Goal: Information Seeking & Learning: Find specific fact

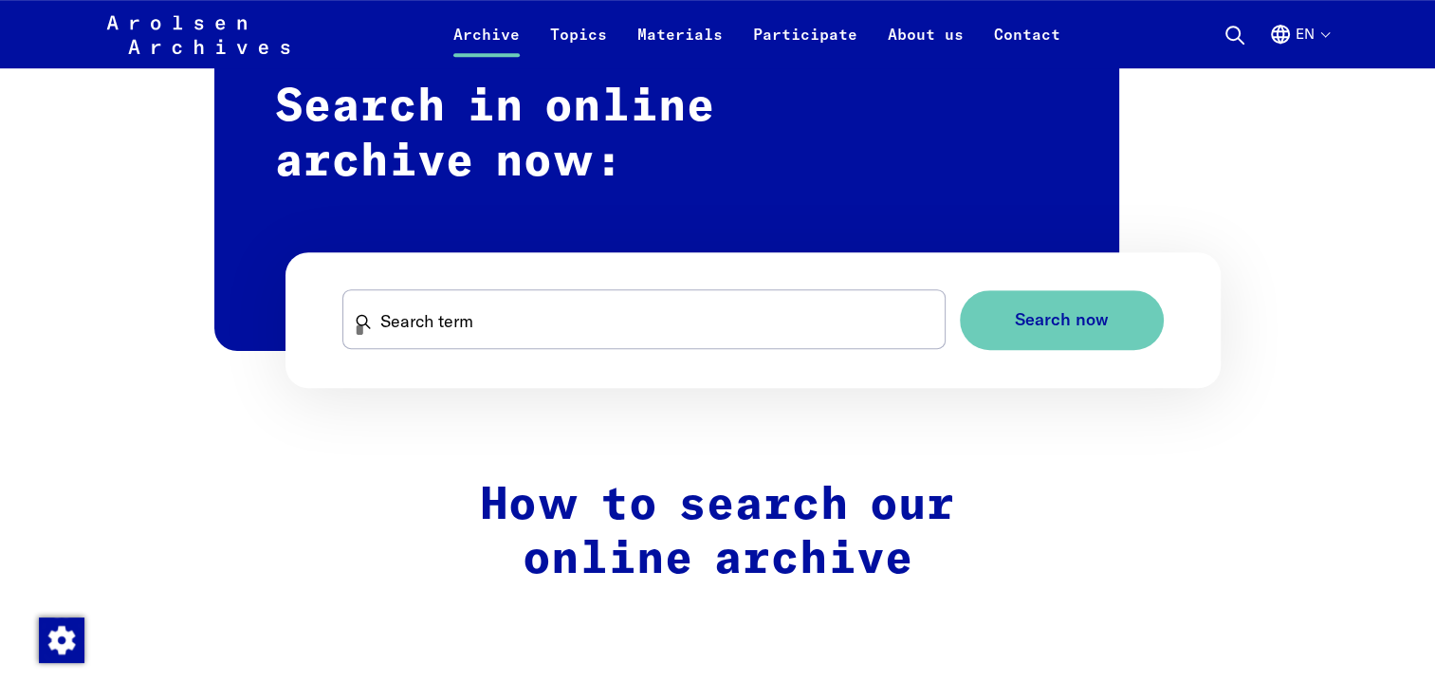
scroll to position [1153, 0]
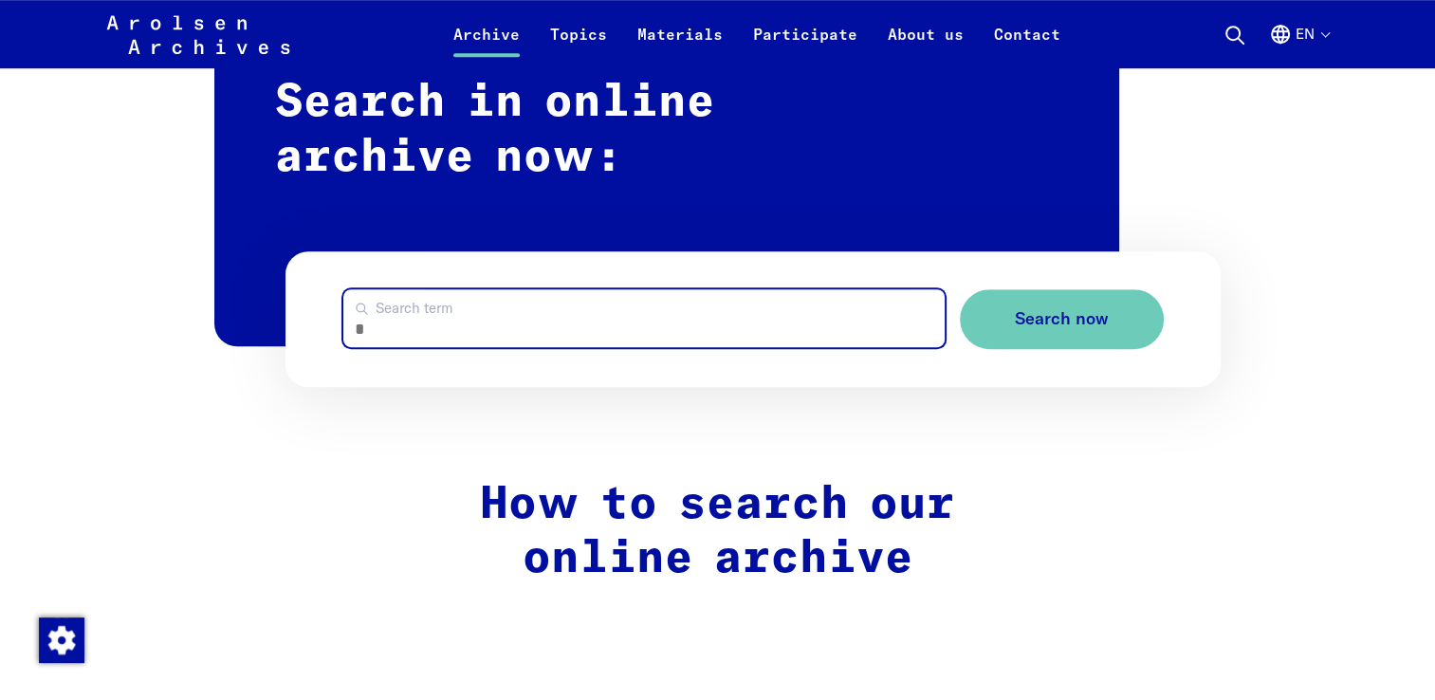
click at [424, 344] on input "Search term" at bounding box center [643, 318] width 601 height 58
type input "**********"
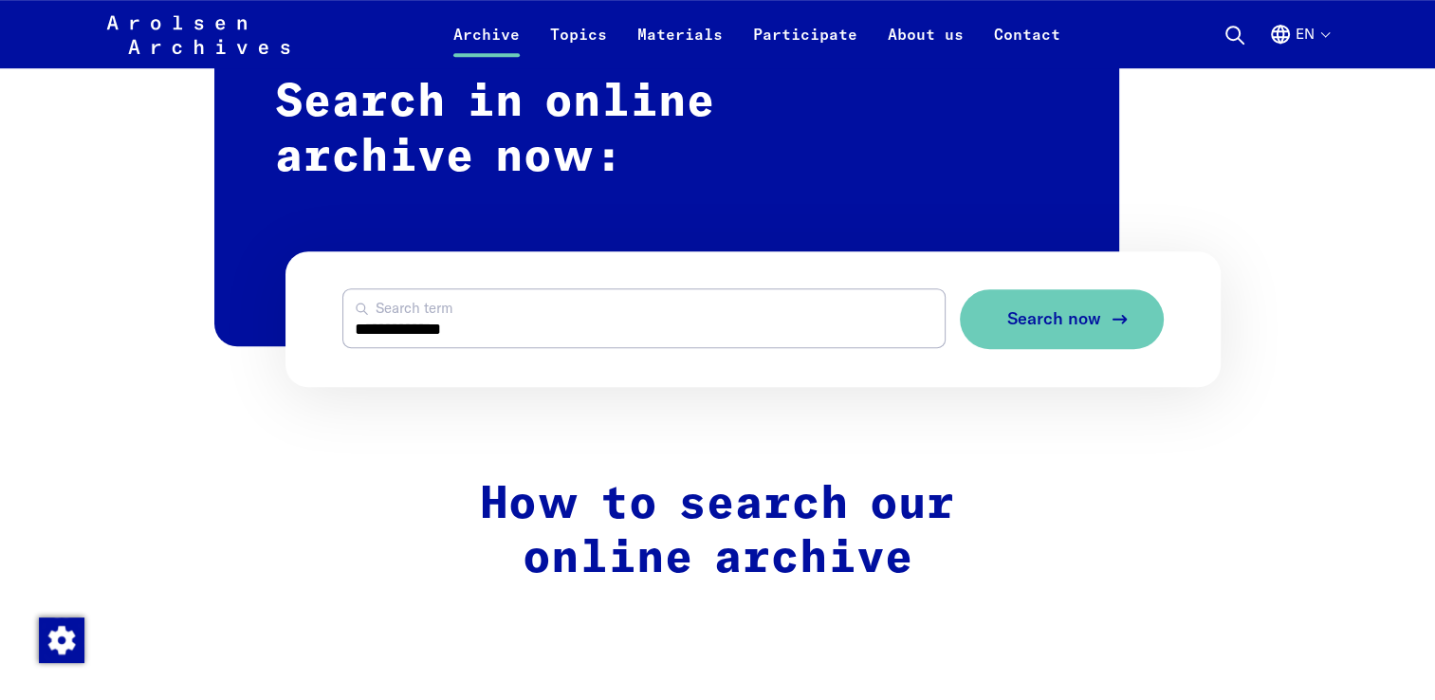
click at [1099, 306] on button "Search now" at bounding box center [1062, 319] width 204 height 60
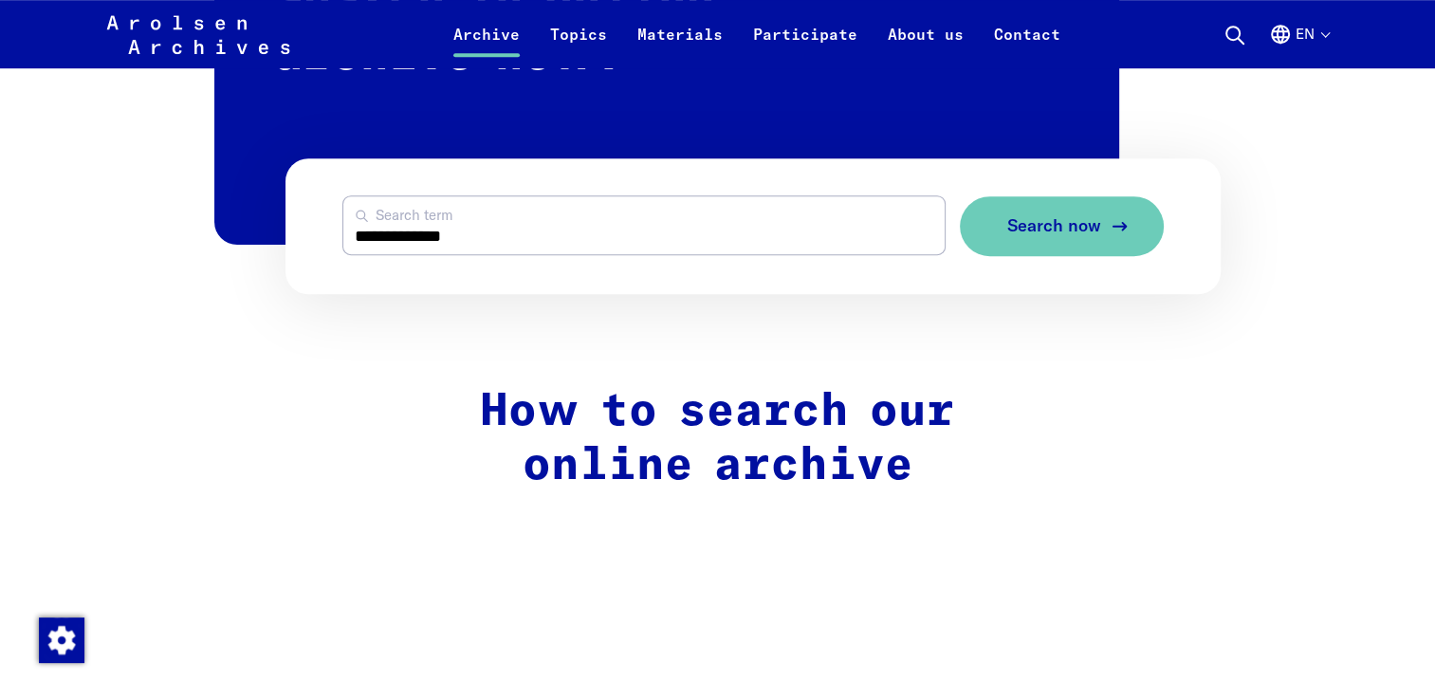
scroll to position [1241, 0]
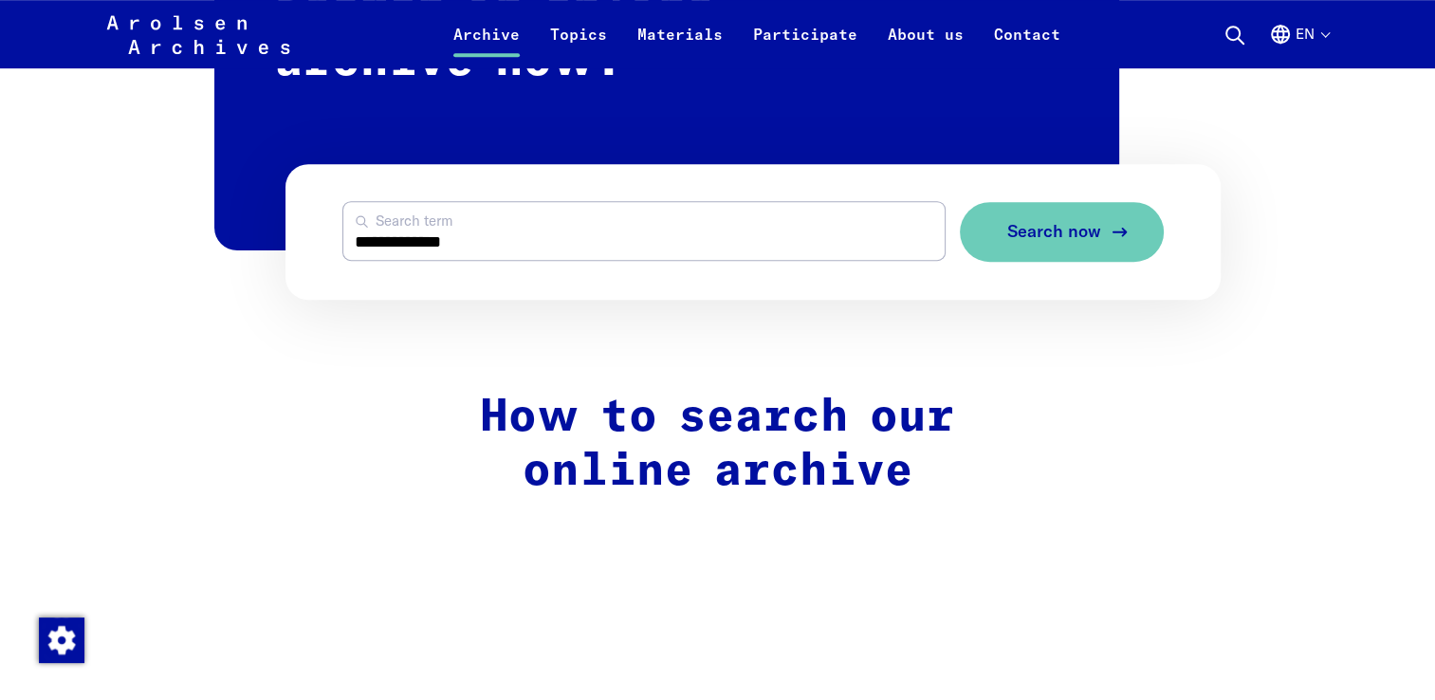
click at [1051, 233] on span "Search now" at bounding box center [1054, 232] width 94 height 20
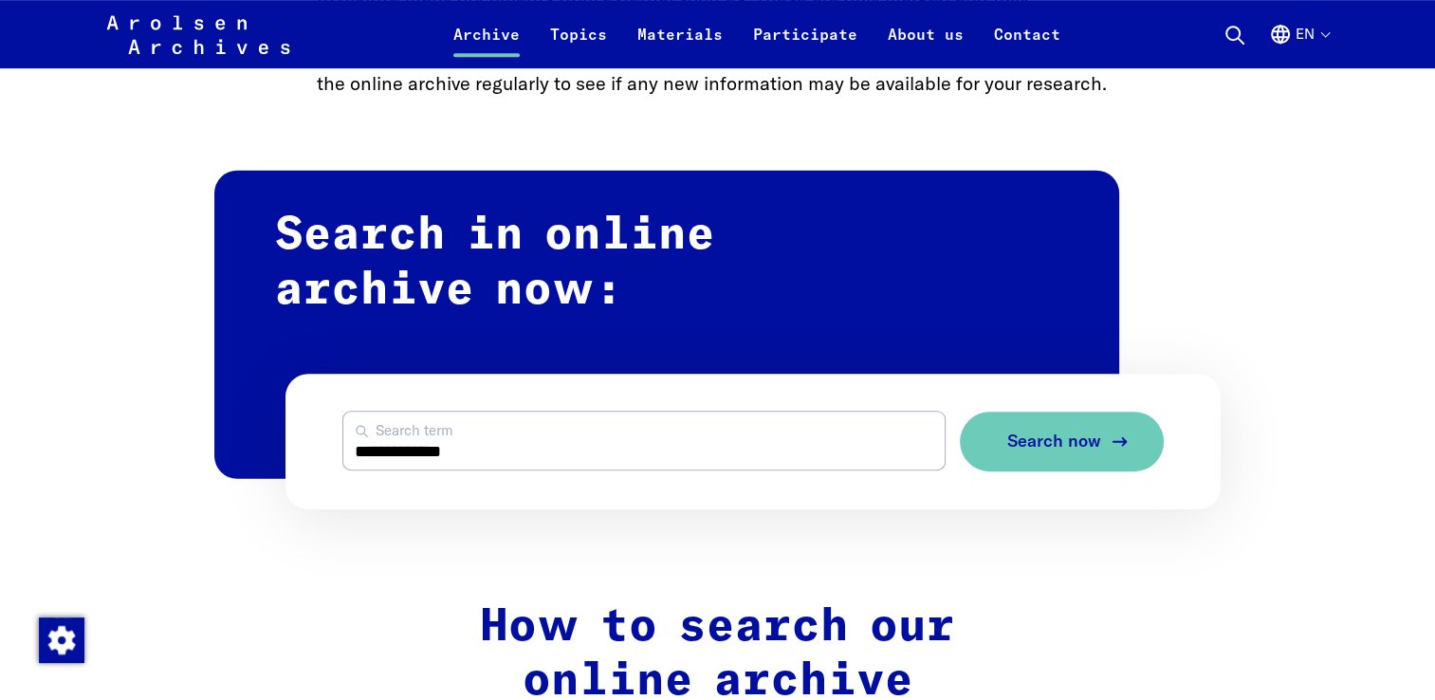
scroll to position [1057, 0]
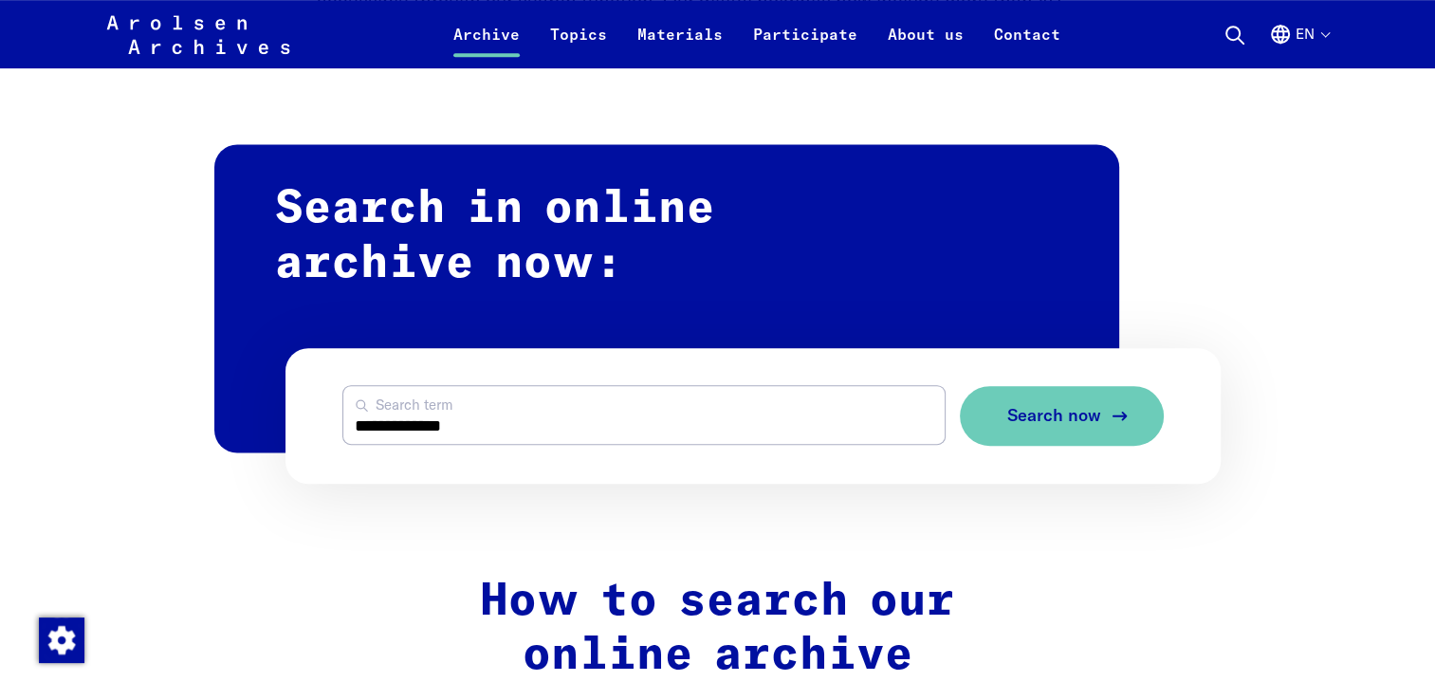
click at [1074, 434] on button "Search now" at bounding box center [1062, 416] width 204 height 60
click at [1009, 441] on button "Search now" at bounding box center [1062, 416] width 204 height 60
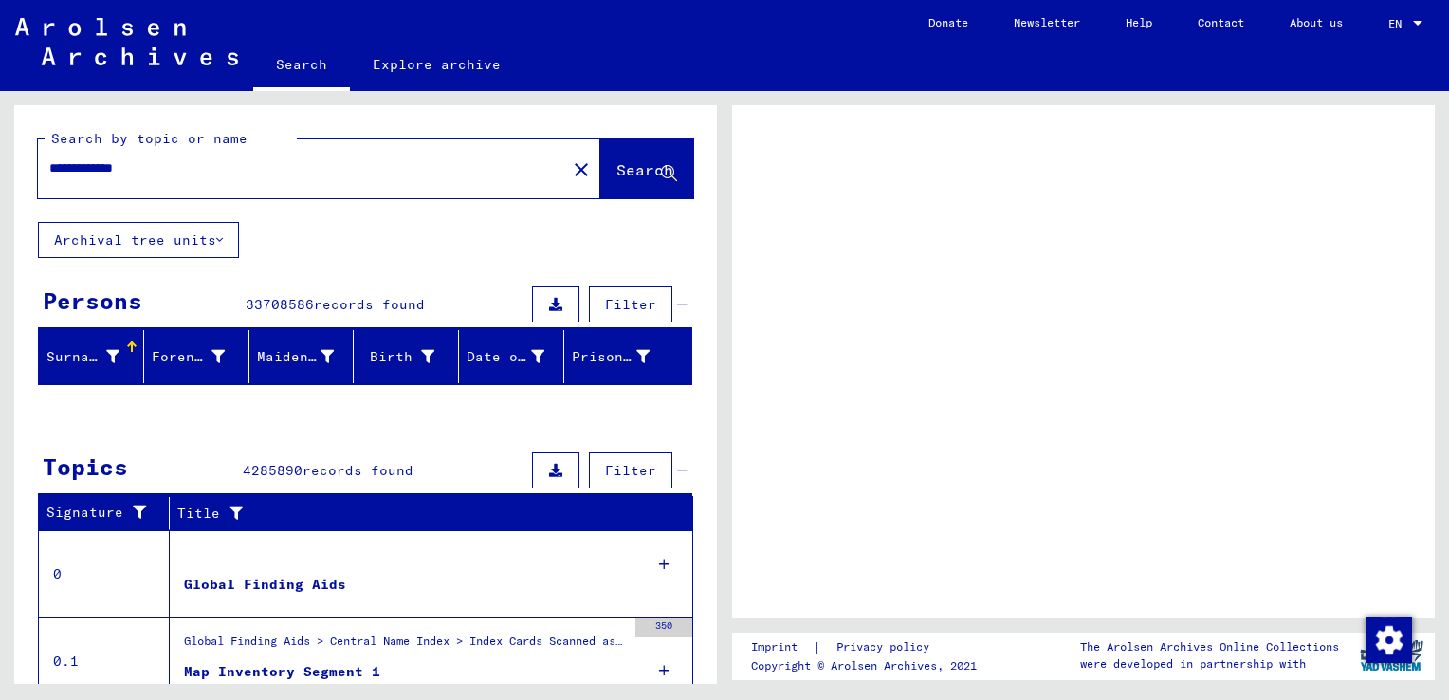
click at [618, 172] on span "Search" at bounding box center [645, 169] width 57 height 19
click at [605, 188] on button "Search" at bounding box center [646, 168] width 93 height 59
click at [618, 174] on span "Search" at bounding box center [645, 169] width 57 height 19
